Goal: Consume media (video, audio)

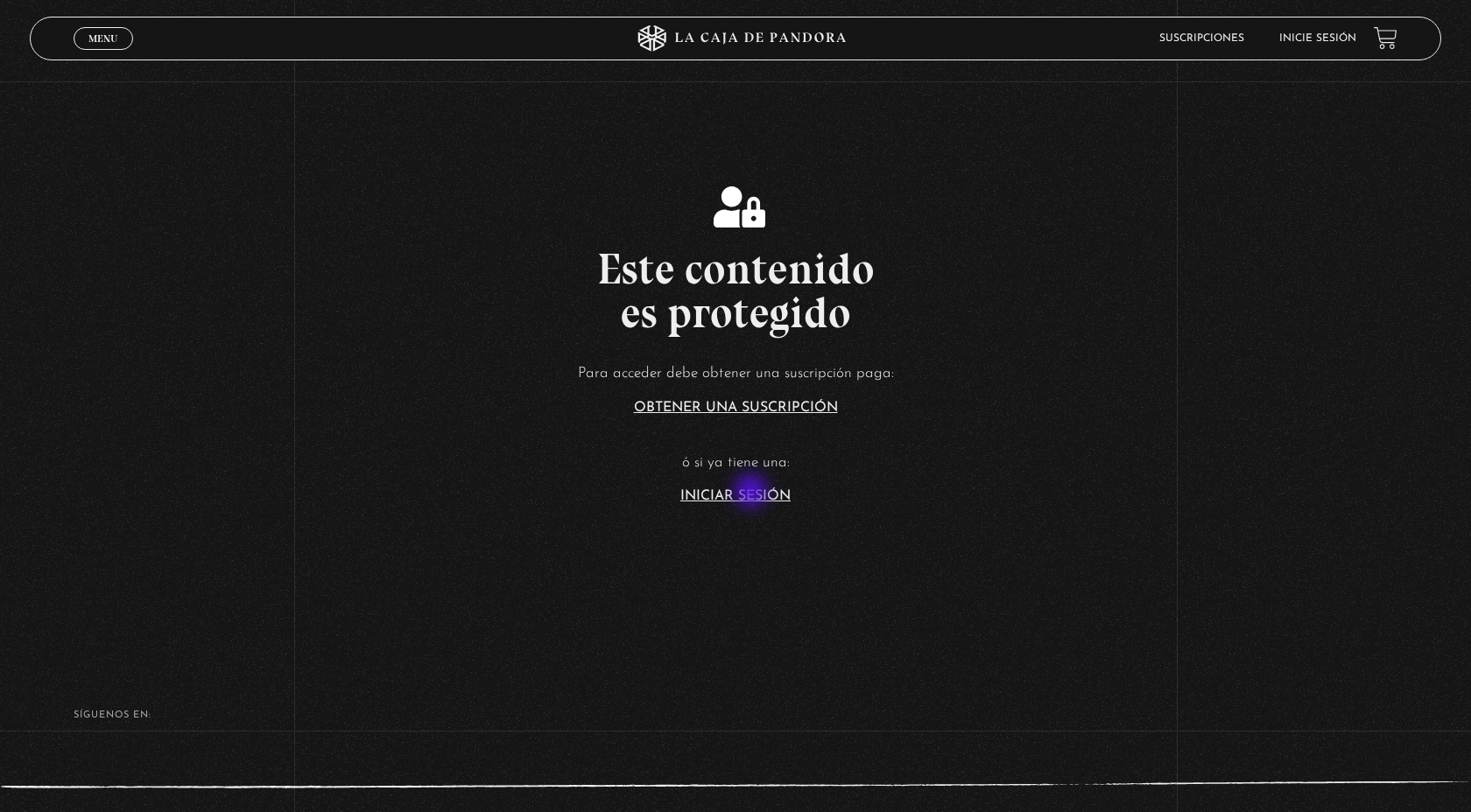
click at [753, 493] on link "Iniciar Sesión" at bounding box center [735, 496] width 111 height 14
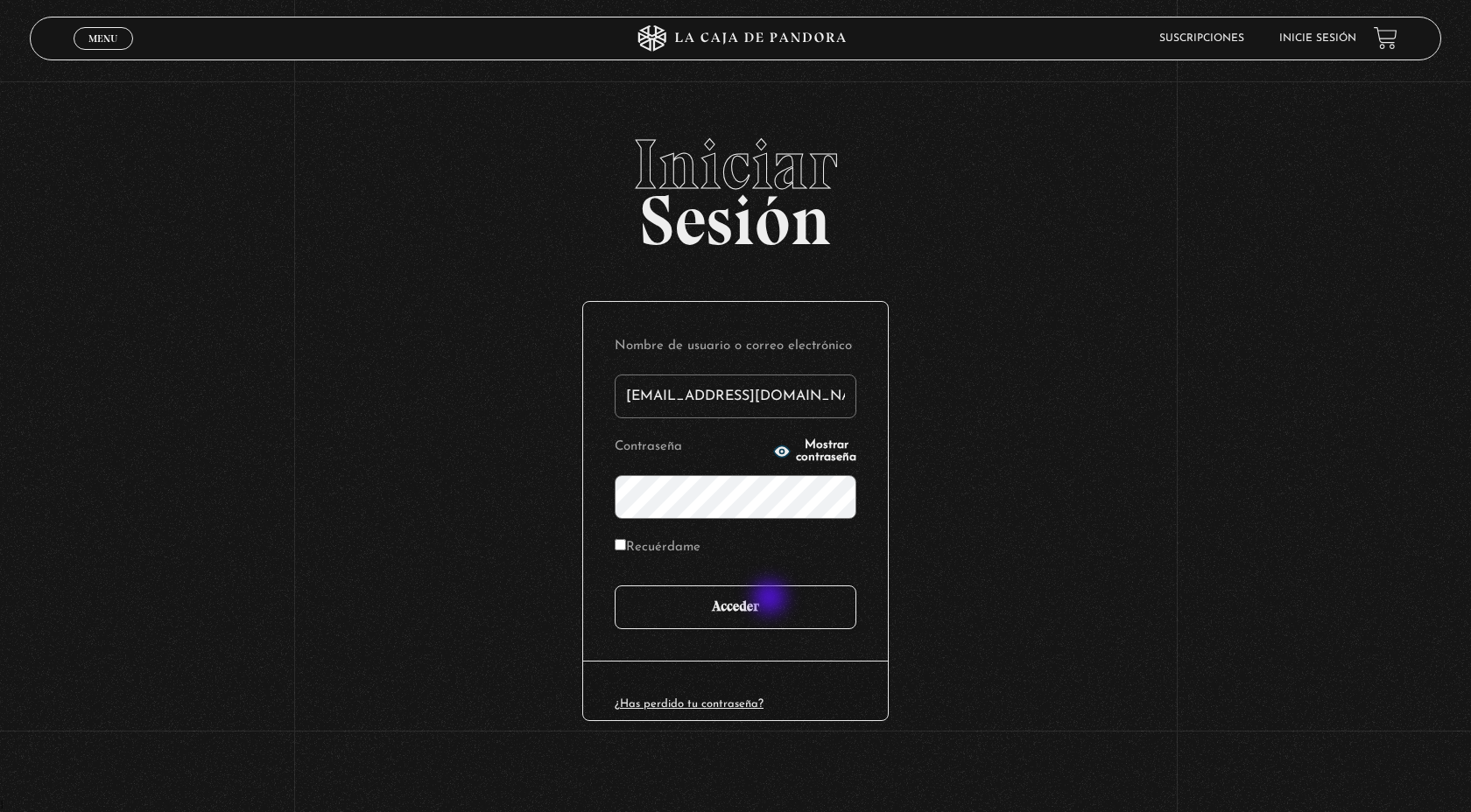
type input "maricruzalvarez@gmail.com"
click at [770, 612] on input "Acceder" at bounding box center [736, 607] width 242 height 43
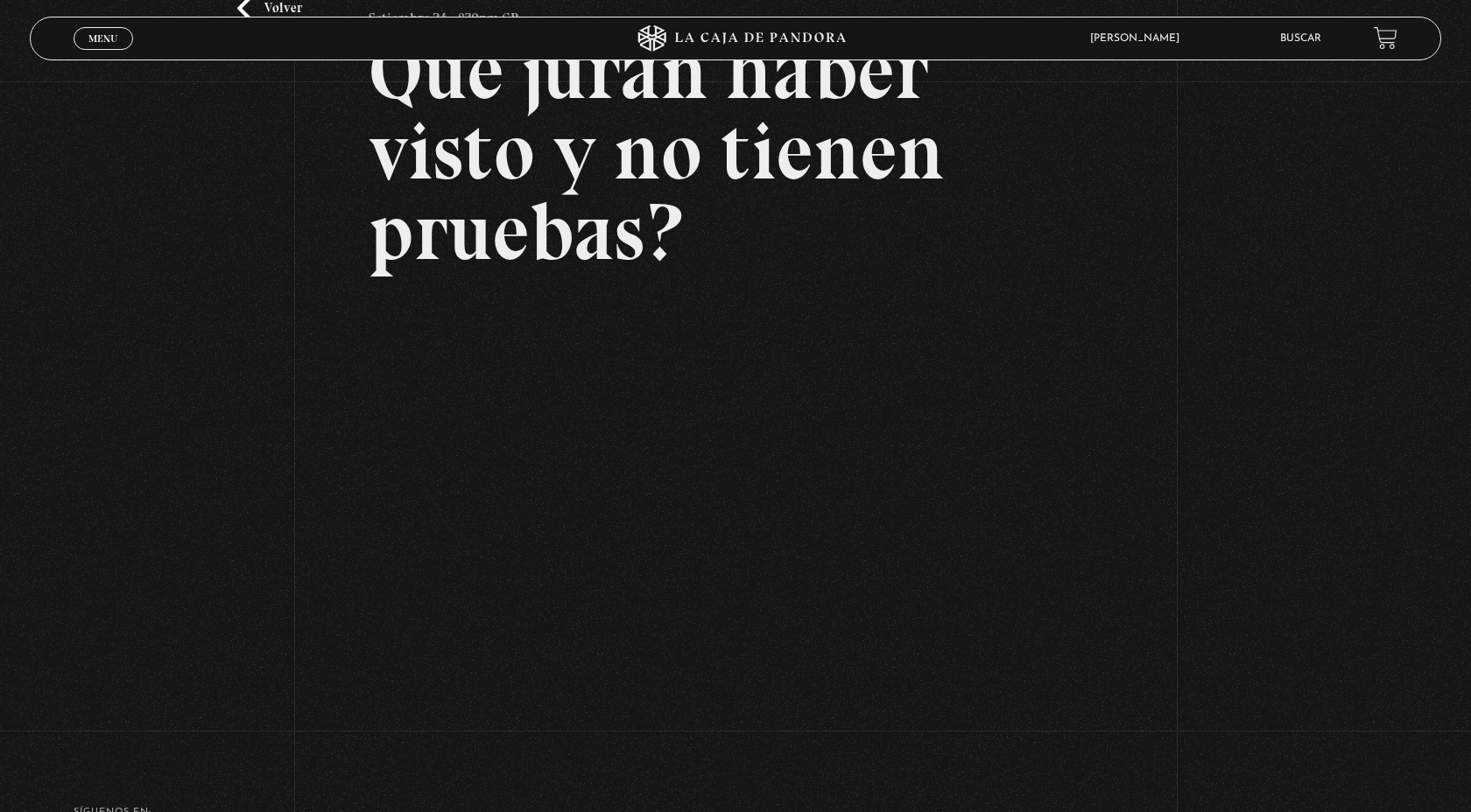
scroll to position [164, 0]
